Goal: Find specific page/section: Find specific page/section

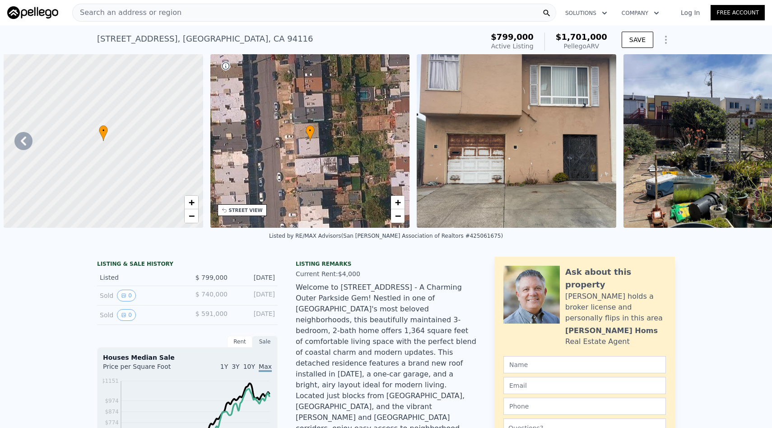
scroll to position [0, 261]
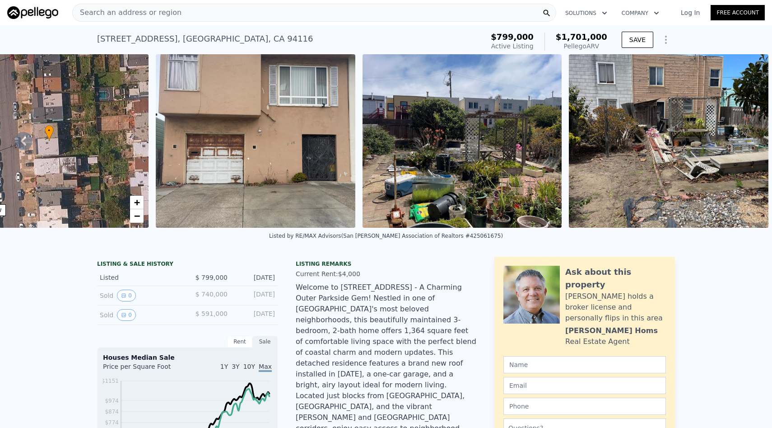
click at [188, 14] on div "Search an address or region" at bounding box center [314, 13] width 484 height 18
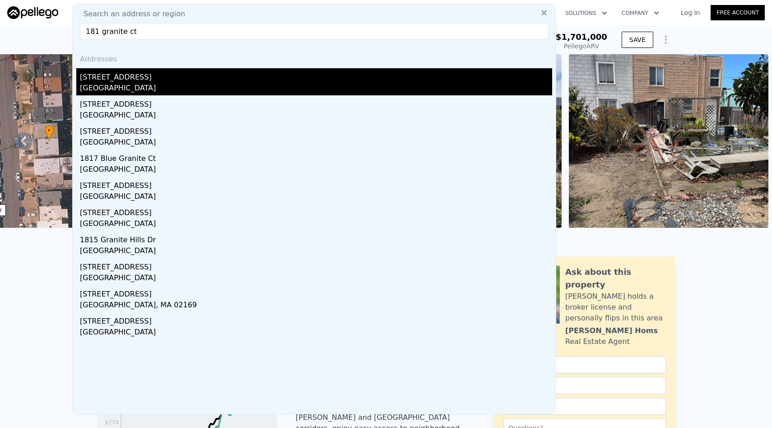
type input "181 granite ct"
click at [168, 80] on div "[STREET_ADDRESS]" at bounding box center [316, 75] width 472 height 14
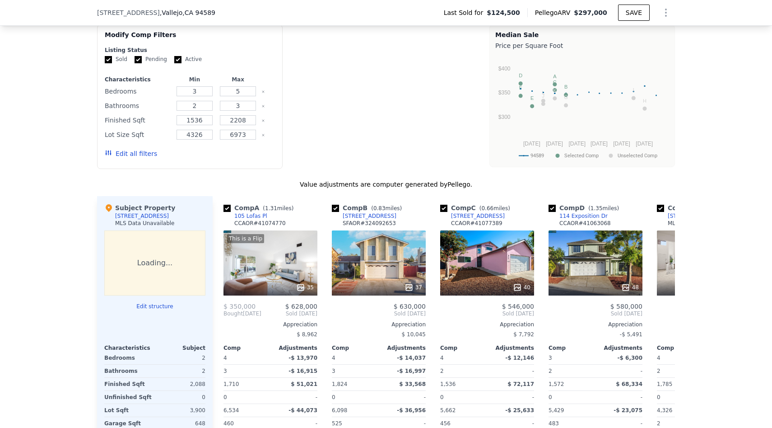
scroll to position [733, 0]
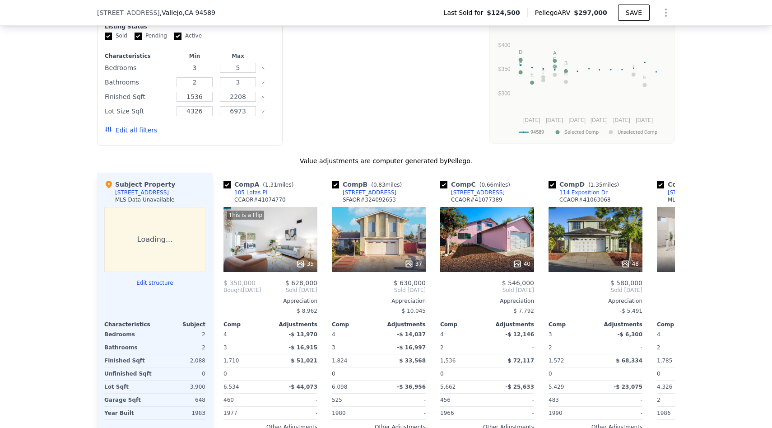
click at [208, 68] on input "3" at bounding box center [195, 68] width 36 height 10
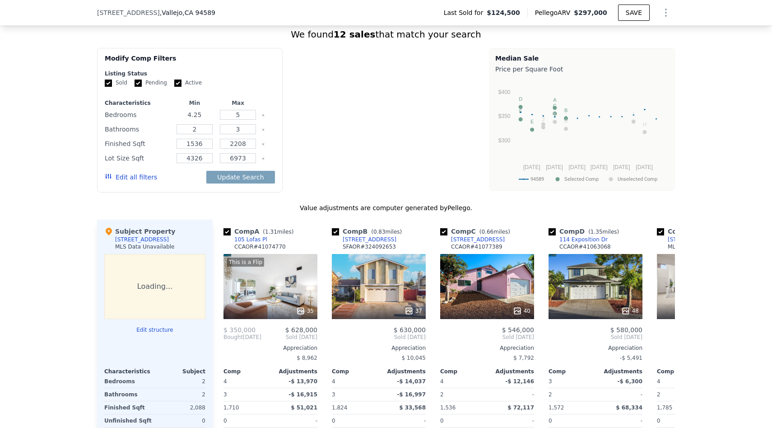
scroll to position [685, 0]
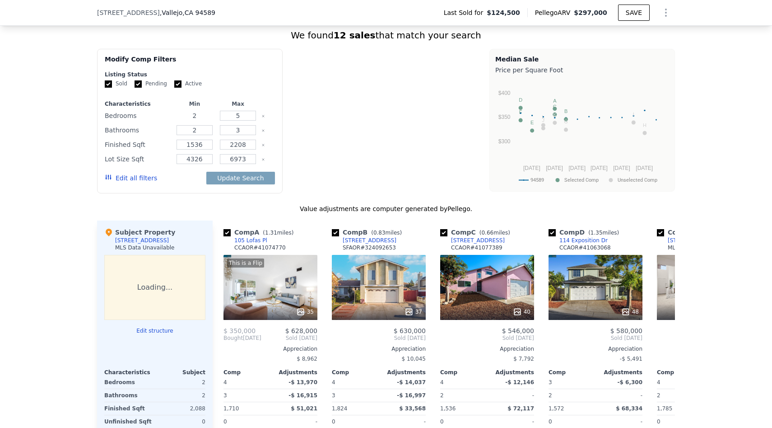
type input "2"
click at [236, 117] on input "5" at bounding box center [238, 116] width 36 height 10
click at [242, 117] on input "5" at bounding box center [238, 116] width 36 height 10
type input "2"
click at [243, 132] on input "3" at bounding box center [238, 130] width 36 height 10
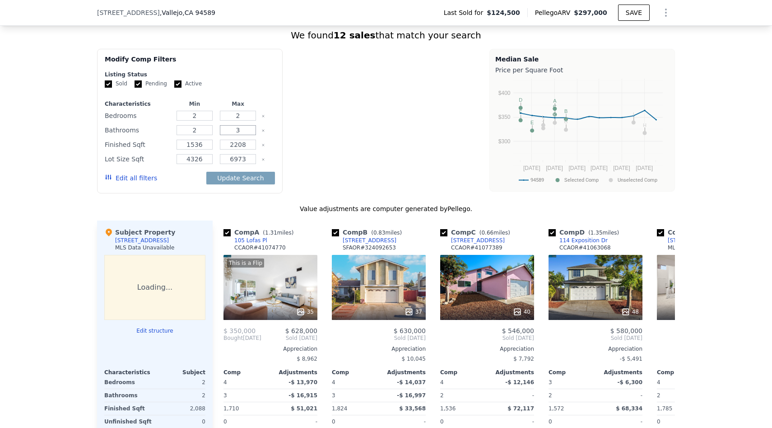
click at [243, 132] on input "3" at bounding box center [238, 130] width 36 height 10
type input "2"
click at [206, 172] on button "Update Search" at bounding box center [240, 178] width 68 height 13
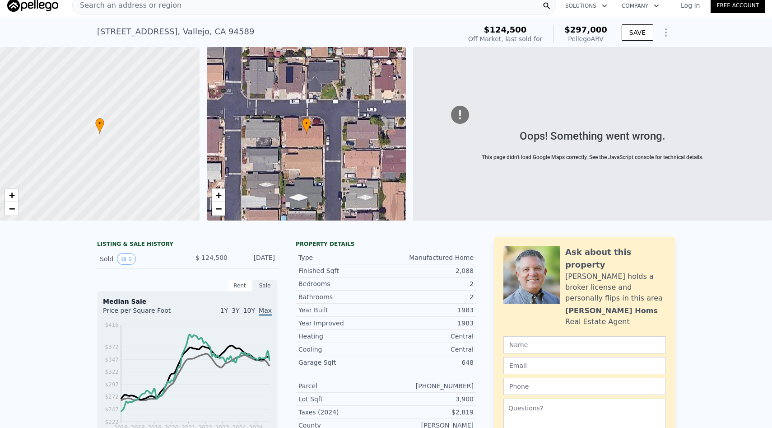
scroll to position [9, 0]
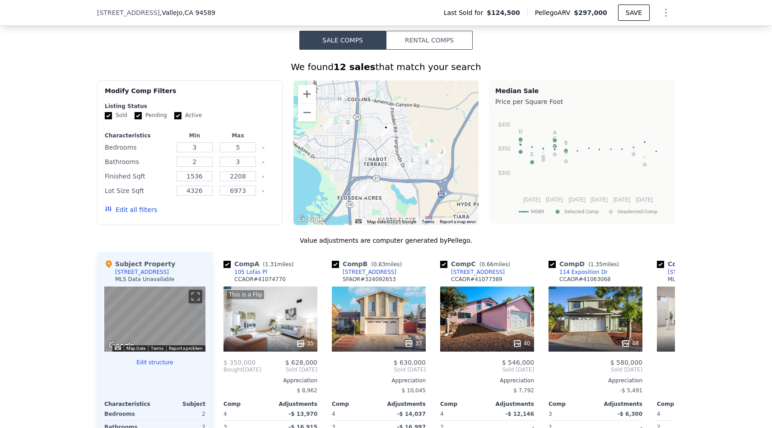
scroll to position [654, 0]
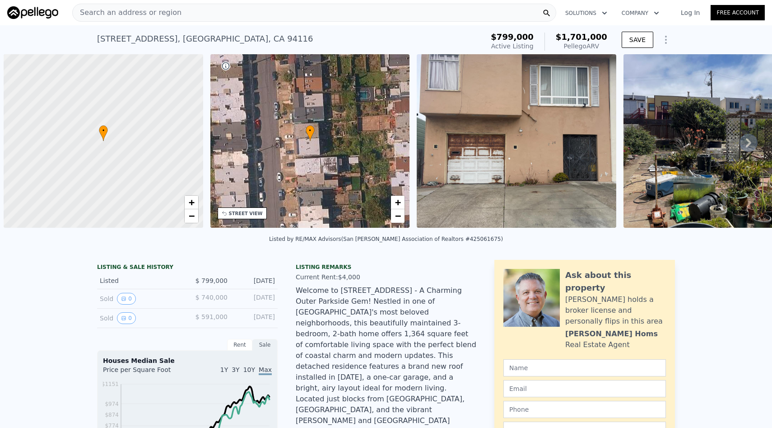
click at [186, 11] on div "Search an address or region" at bounding box center [314, 13] width 484 height 18
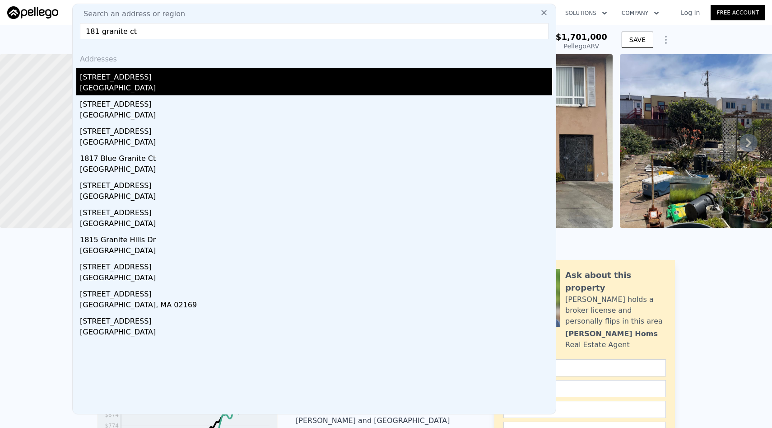
type input "181 granite ct"
click at [153, 91] on div "[GEOGRAPHIC_DATA]" at bounding box center [316, 89] width 472 height 13
